Goal: Information Seeking & Learning: Learn about a topic

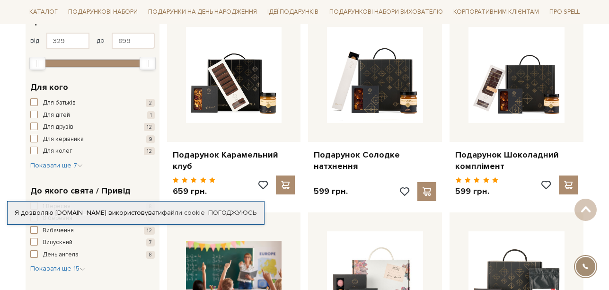
scroll to position [189, 0]
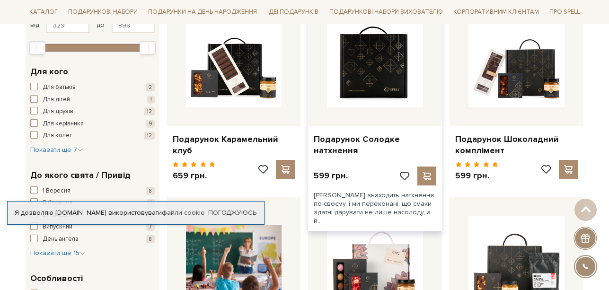
click at [392, 66] on img at bounding box center [375, 59] width 96 height 96
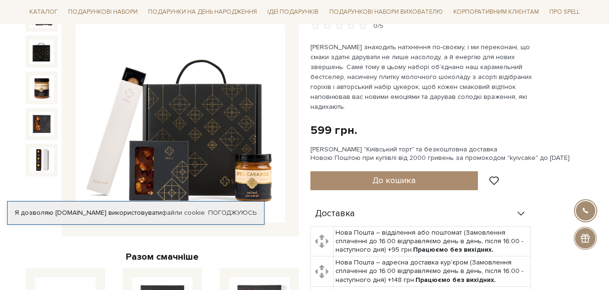
scroll to position [142, 0]
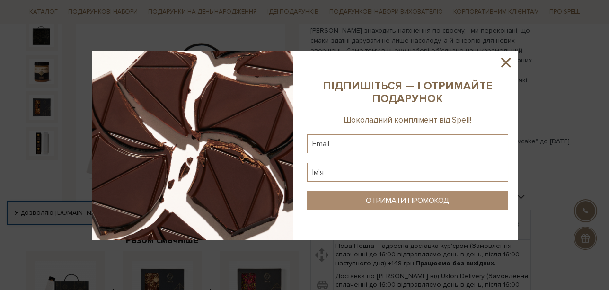
click at [506, 66] on icon at bounding box center [506, 62] width 16 height 16
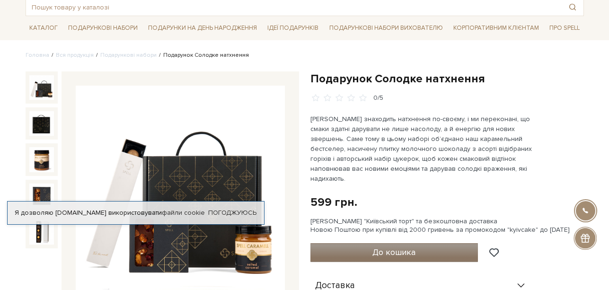
scroll to position [0, 0]
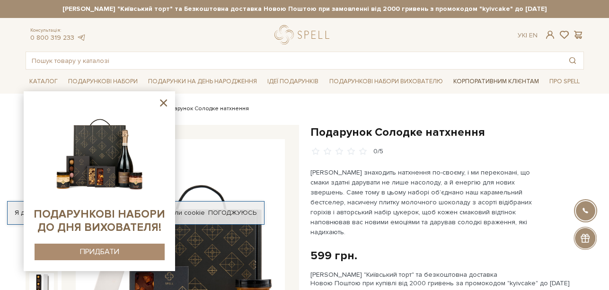
click at [504, 80] on link "Корпоративним клієнтам" at bounding box center [496, 81] width 93 height 16
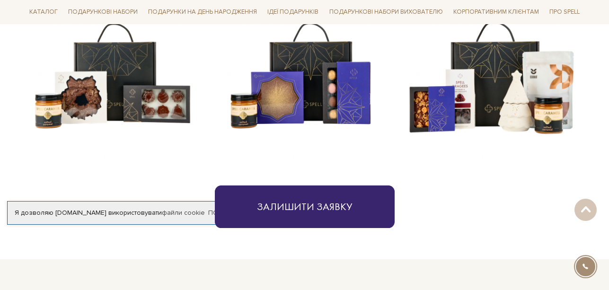
scroll to position [473, 0]
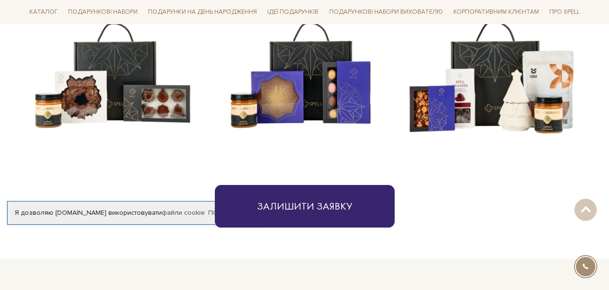
click at [311, 91] on img at bounding box center [302, 75] width 174 height 174
click at [300, 90] on img at bounding box center [302, 75] width 174 height 174
click at [346, 94] on img at bounding box center [302, 75] width 174 height 174
click at [487, 97] on img at bounding box center [491, 75] width 174 height 174
click at [486, 96] on img at bounding box center [491, 75] width 174 height 174
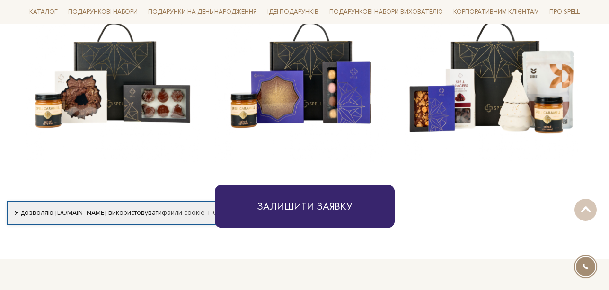
click at [345, 76] on img at bounding box center [302, 75] width 174 height 174
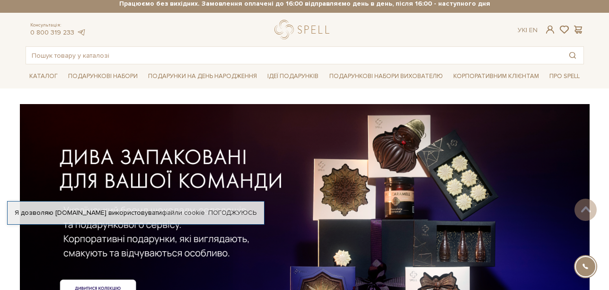
scroll to position [0, 0]
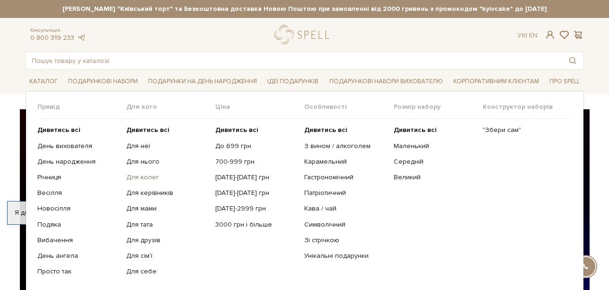
click at [137, 177] on link "Для колег" at bounding box center [167, 177] width 82 height 9
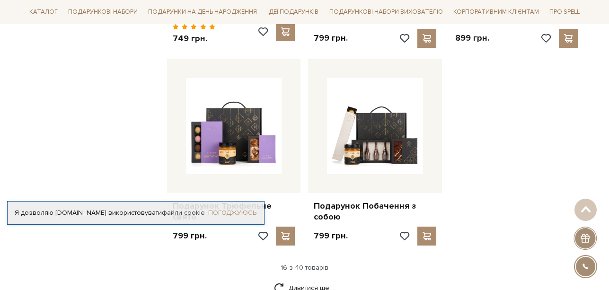
scroll to position [1136, 0]
